Goal: Information Seeking & Learning: Learn about a topic

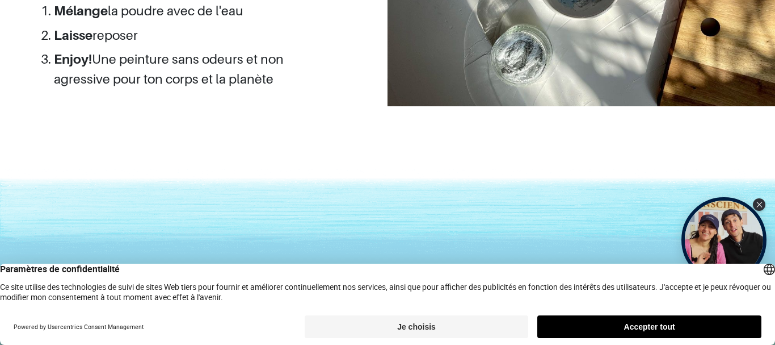
scroll to position [1233, 0]
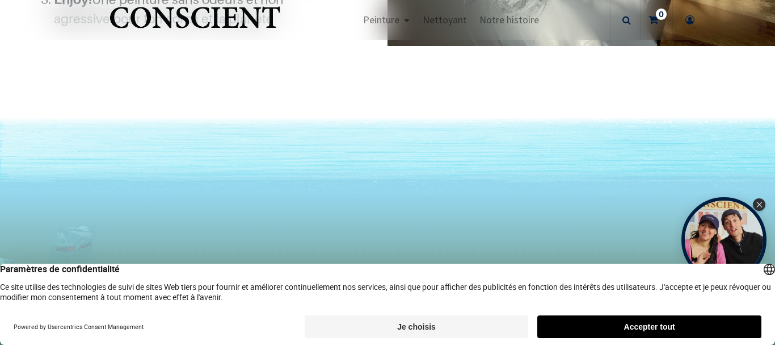
scroll to position [1254, 0]
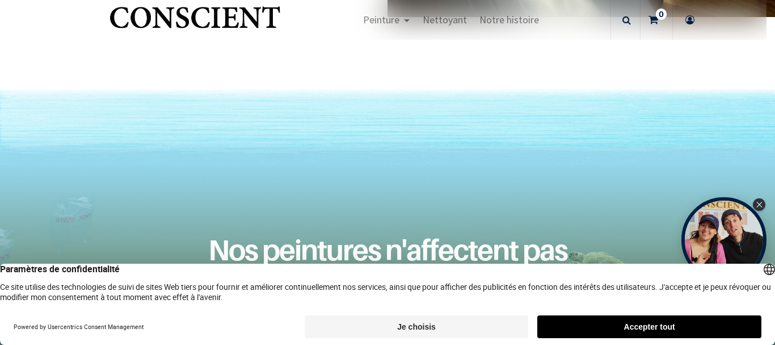
click at [422, 329] on button "Je choisis" at bounding box center [417, 326] width 224 height 23
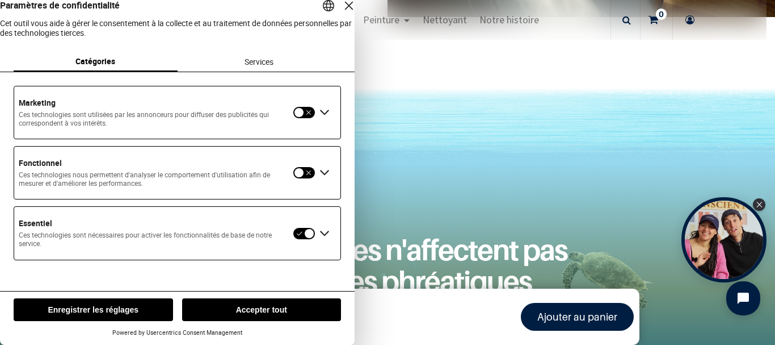
click at [312, 119] on button "button" at bounding box center [304, 112] width 23 height 12
click at [309, 179] on button "button" at bounding box center [304, 172] width 23 height 12
click at [149, 311] on button "Enregistrer les réglages" at bounding box center [94, 309] width 160 height 23
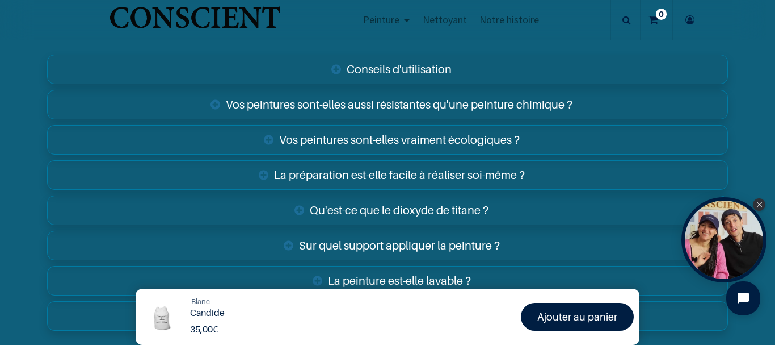
scroll to position [1839, 0]
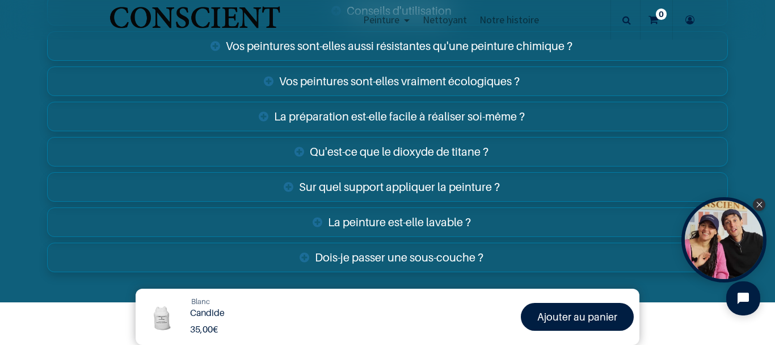
click at [296, 152] on link "Qu'est-ce que le dioxyde de titane ?" at bounding box center [387, 152] width 681 height 30
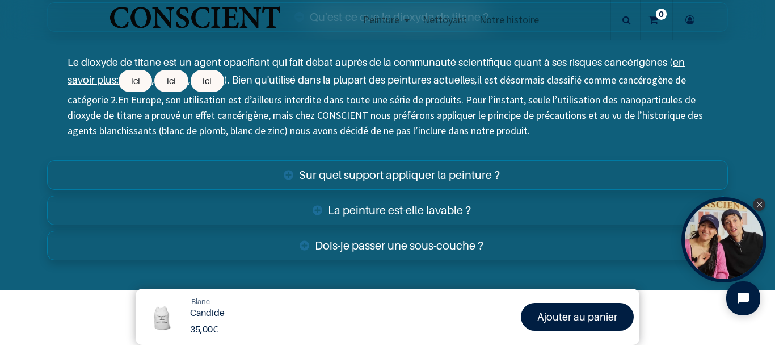
scroll to position [1979, 0]
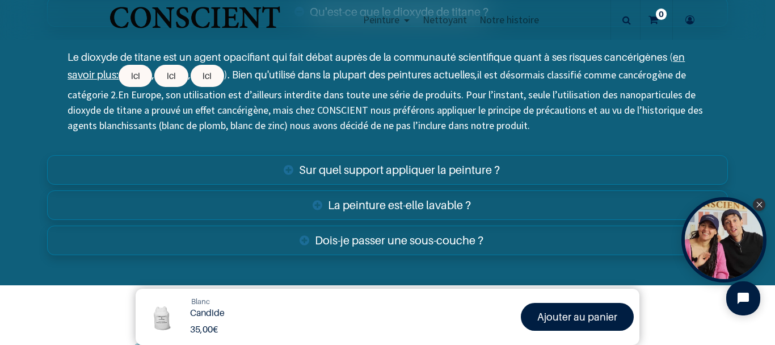
click at [285, 165] on link "Sur quel support appliquer la peinture ?" at bounding box center [387, 170] width 681 height 30
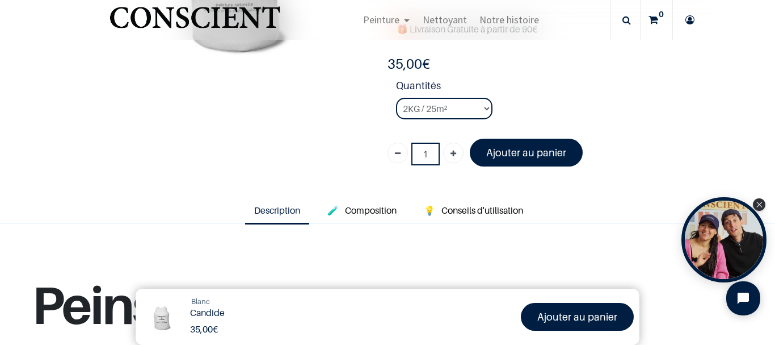
scroll to position [211, 0]
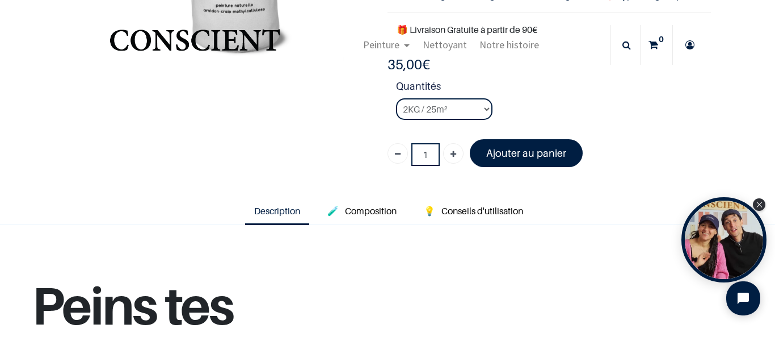
scroll to position [144, 0]
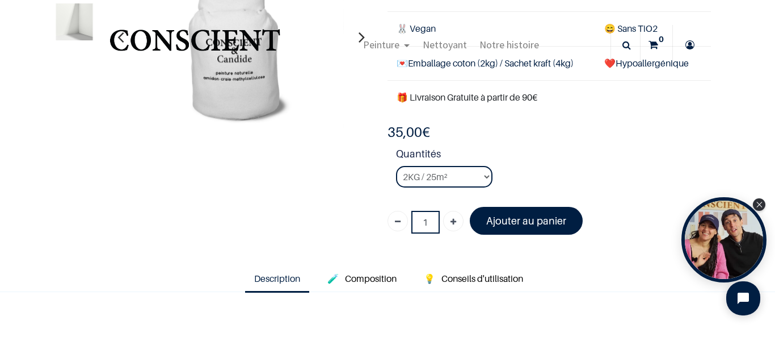
scroll to position [132, 0]
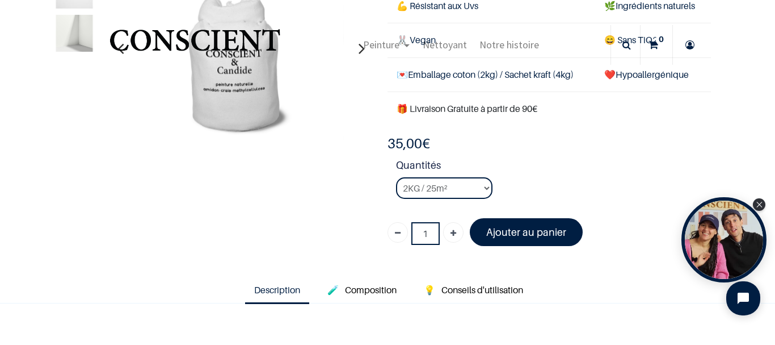
scroll to position [89, 0]
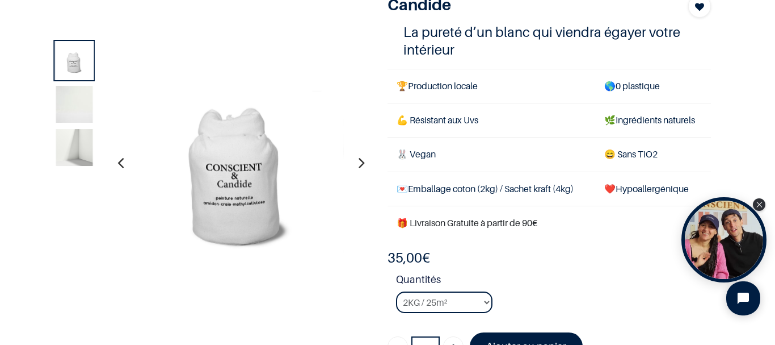
scroll to position [169, 0]
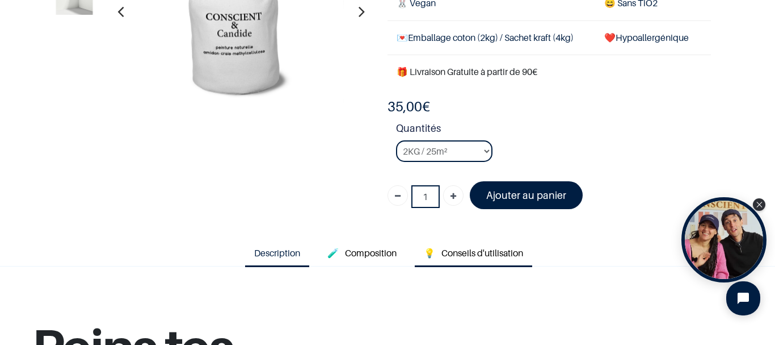
click at [510, 253] on span "Conseils d'utilisation" at bounding box center [483, 252] width 82 height 11
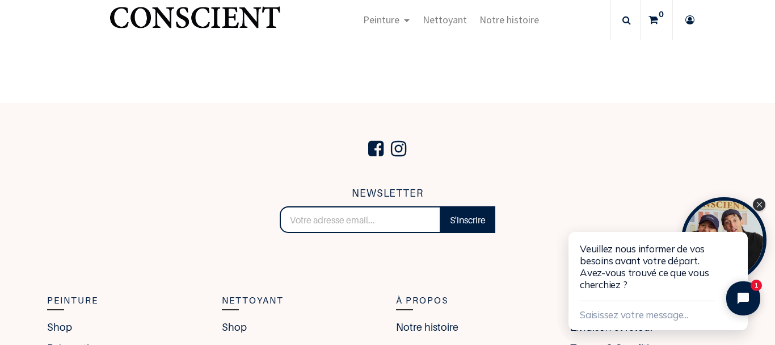
scroll to position [2414, 0]
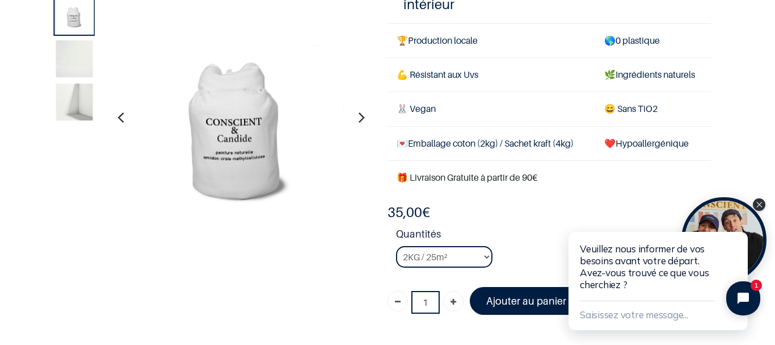
scroll to position [78, 0]
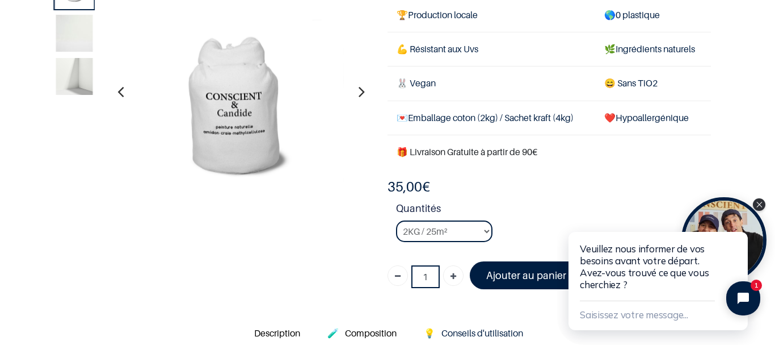
scroll to position [90, 0]
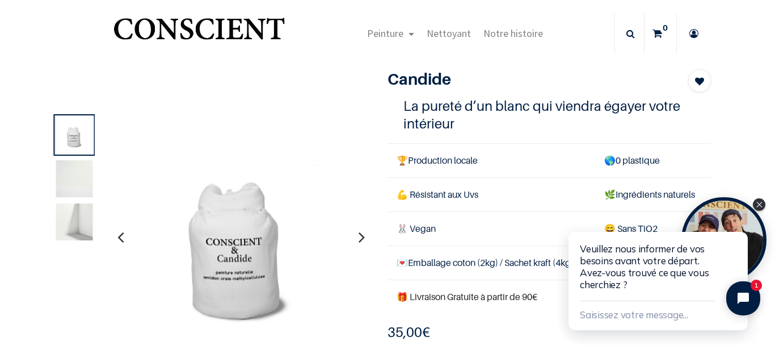
scroll to position [23, 0]
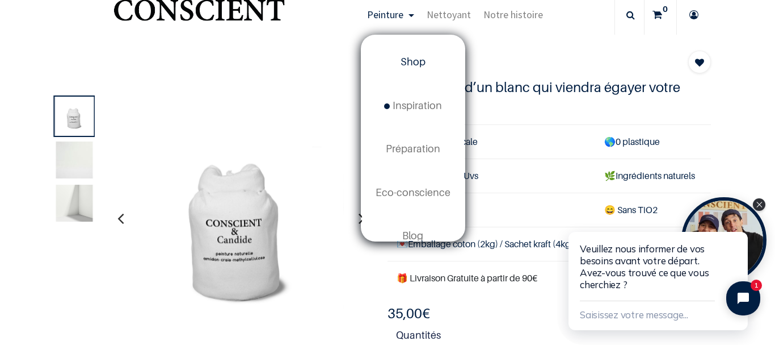
click at [410, 60] on span "Shop" at bounding box center [413, 62] width 25 height 12
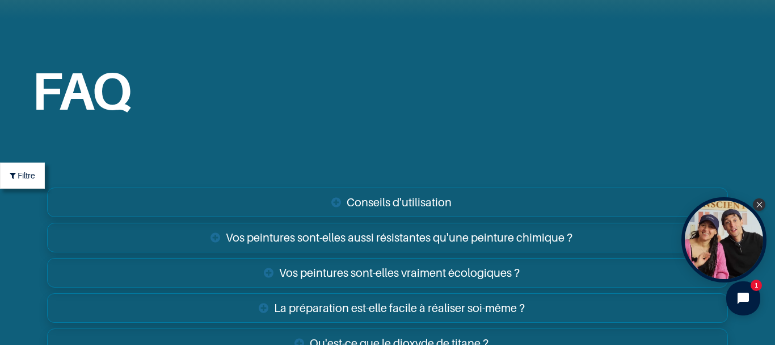
scroll to position [1, 0]
